Goal: Navigation & Orientation: Find specific page/section

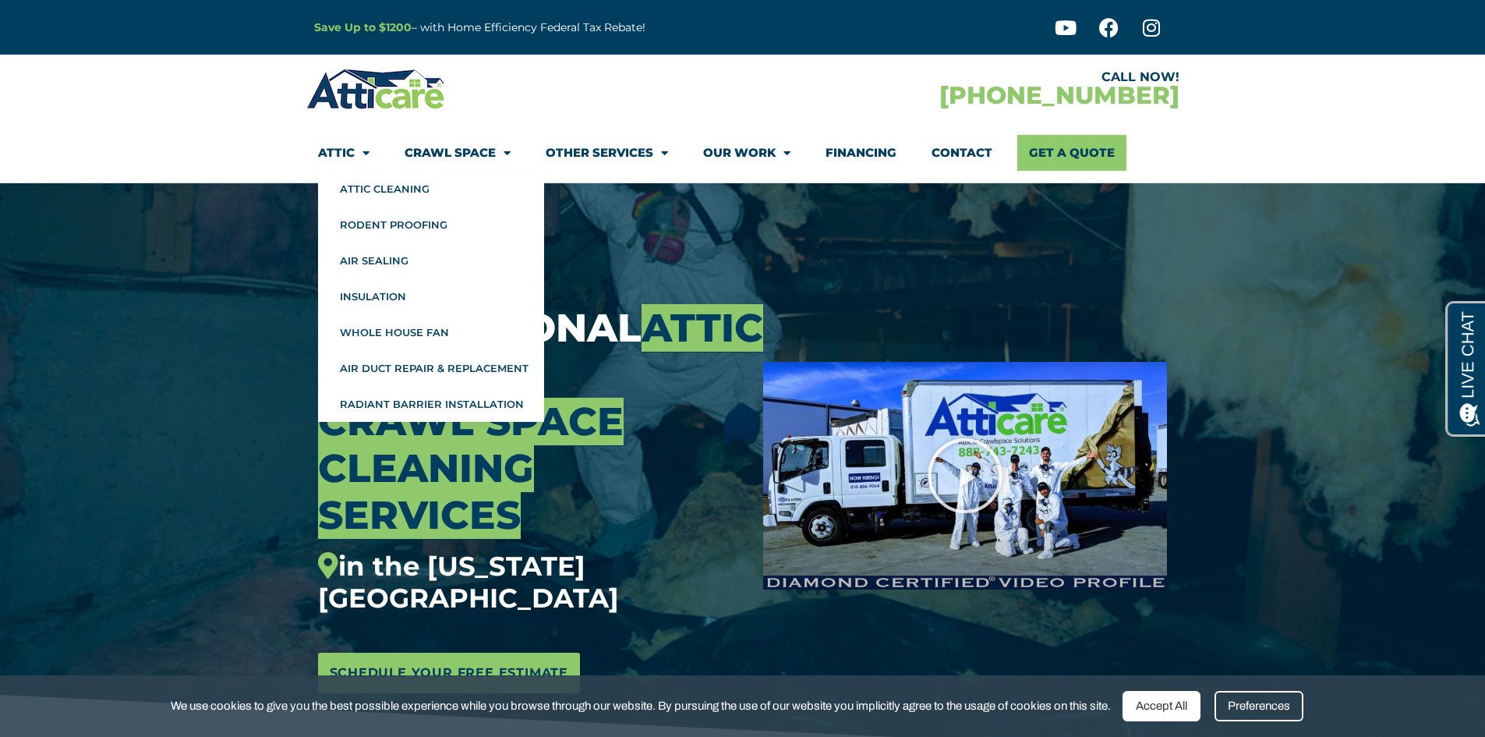
click at [663, 153] on span "Menu" at bounding box center [660, 153] width 15 height 27
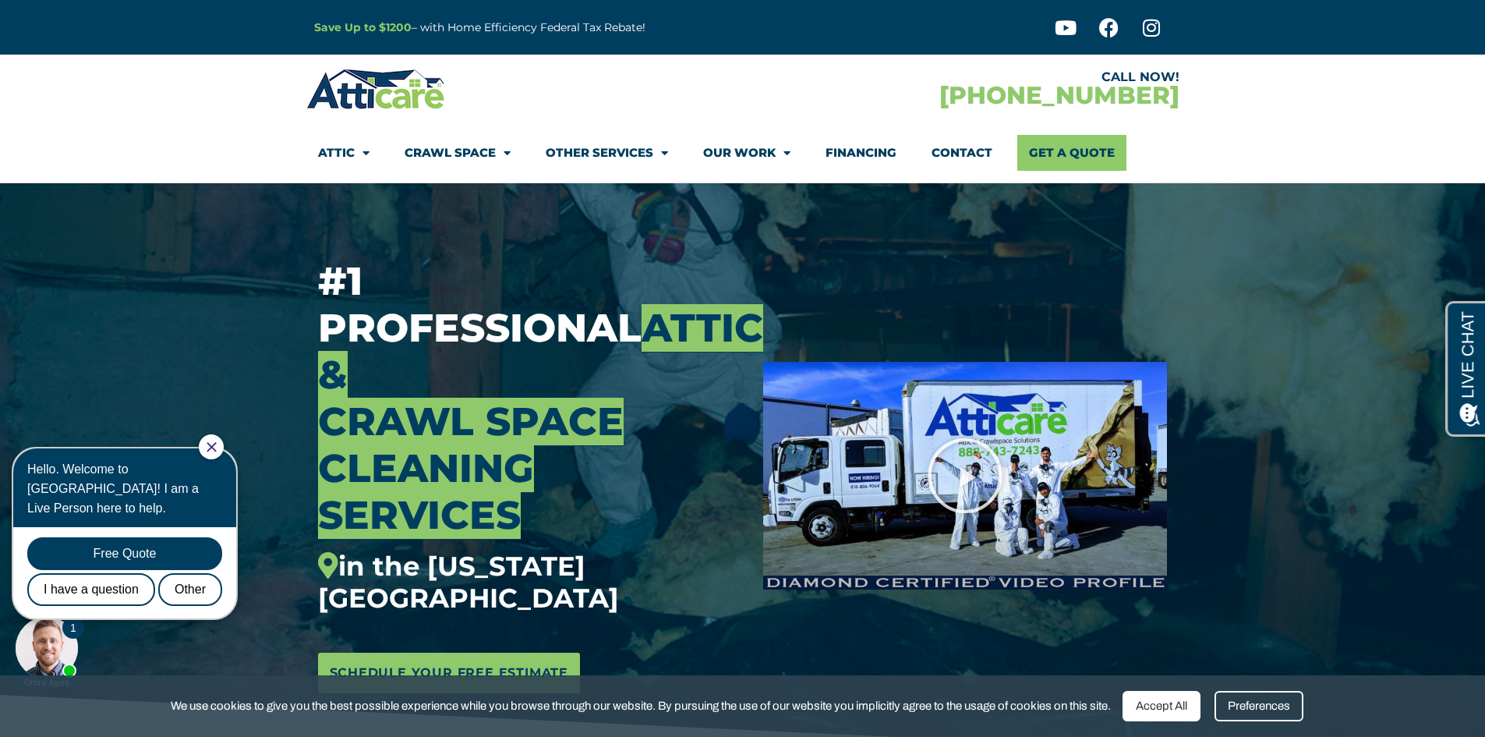
click at [663, 153] on span "Menu" at bounding box center [660, 153] width 15 height 27
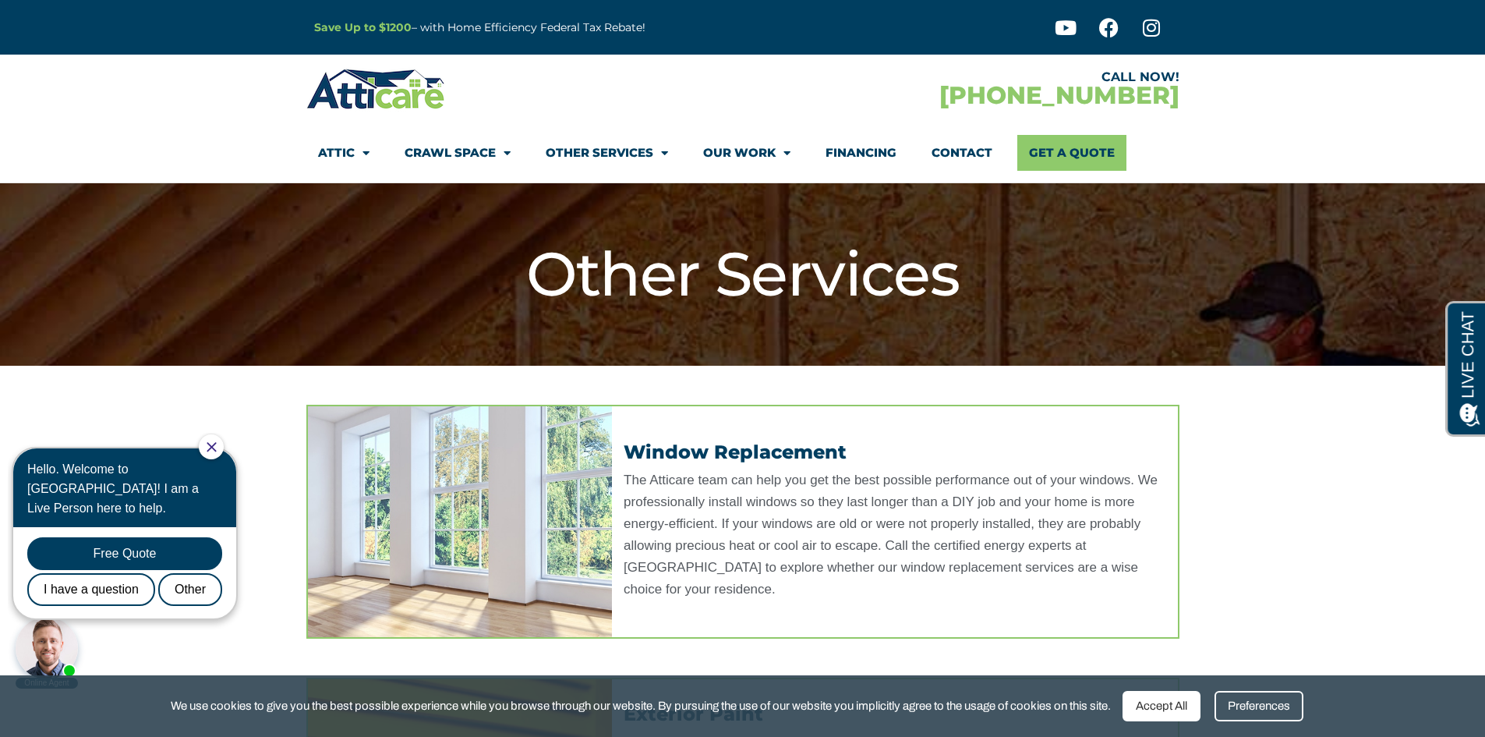
click at [370, 147] on li "Attic Attic Cleaning Rodent Proofing Air Sealing Insulation Whole House Fan Air…" at bounding box center [352, 153] width 69 height 36
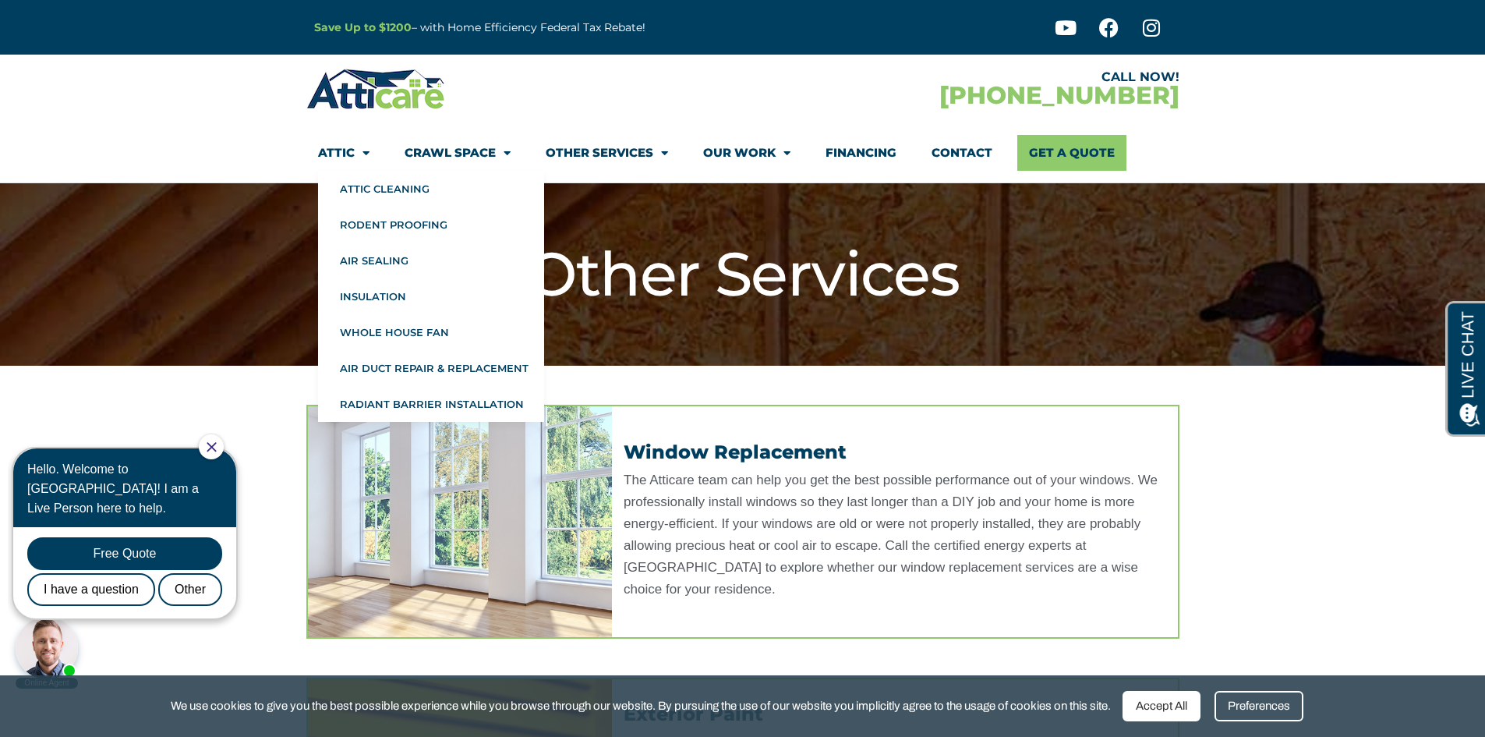
click at [365, 154] on span "Menu" at bounding box center [362, 153] width 15 height 27
